Goal: Find specific page/section: Locate item on page

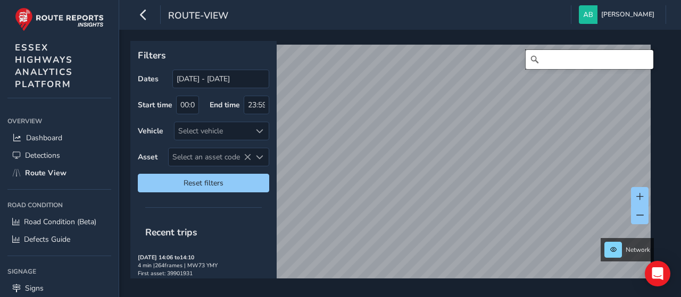
click at [574, 58] on input "Search" at bounding box center [589, 59] width 128 height 19
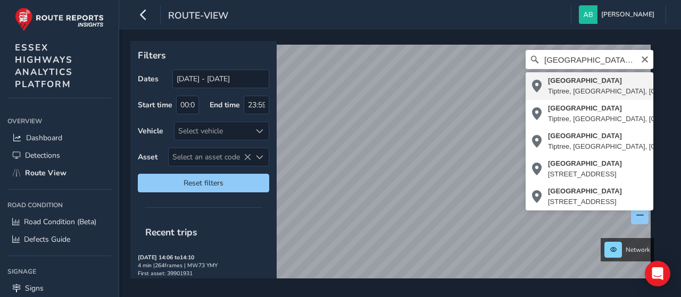
type input "[STREET_ADDRESS]"
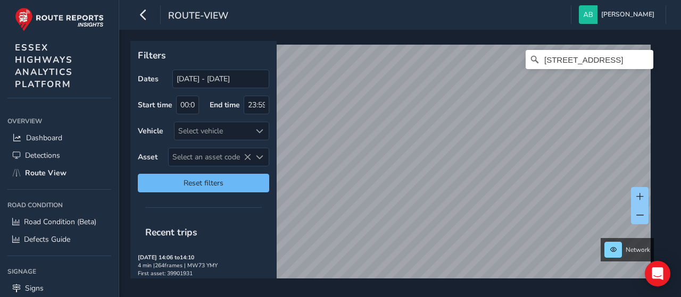
click at [198, 188] on div "Filters Dates [DATE] - [DATE] Start time 00:00 End time 23:59 Vehicle Select ve…" at bounding box center [396, 160] width 532 height 238
click at [211, 180] on div "Filters Dates [DATE] - [DATE] Start time 00:00 End time 23:59 Vehicle Select ve…" at bounding box center [396, 160] width 532 height 238
